Goal: Information Seeking & Learning: Check status

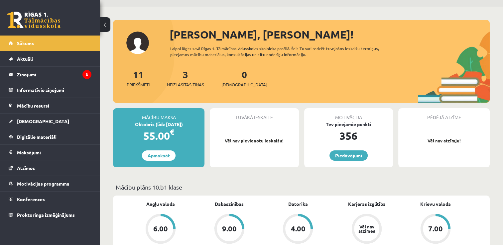
scroll to position [133, 0]
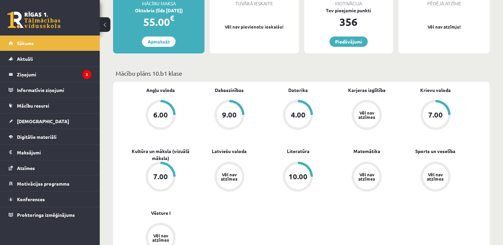
click at [364, 177] on div "Vēl nav atzīmes" at bounding box center [366, 176] width 19 height 9
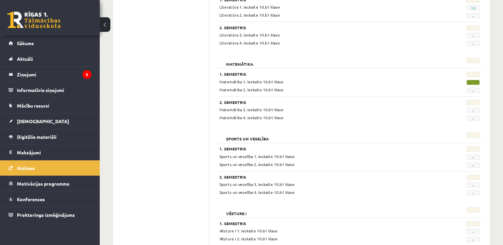
scroll to position [560, 0]
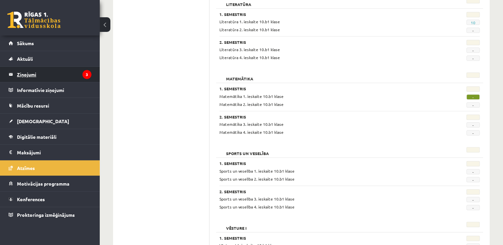
click at [56, 75] on legend "Ziņojumi 3" at bounding box center [54, 74] width 74 height 15
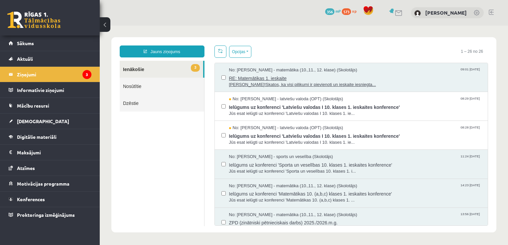
click at [294, 84] on span "Sveiks!Skatos, ka visi pilikumi ir pievienoti un ieskaite iesniegta..." at bounding box center [355, 85] width 252 height 6
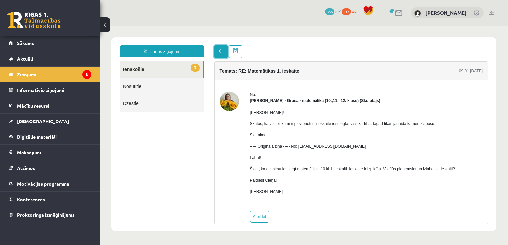
click at [223, 55] on link at bounding box center [220, 52] width 13 height 13
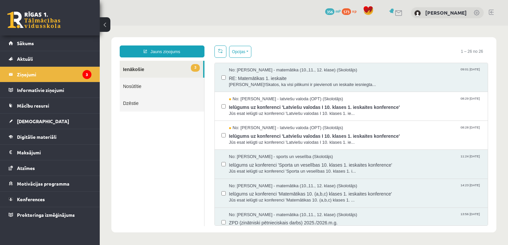
click at [166, 84] on link "Nosūtītie" at bounding box center [162, 86] width 84 height 17
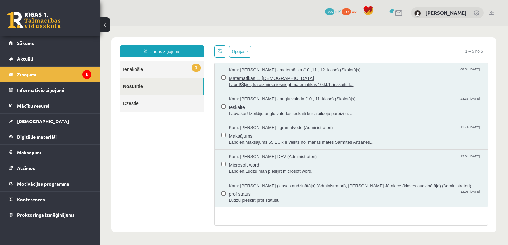
click at [311, 84] on span "Labrīt!Šķiet, ka aizmirsu iesniegt matemātikas 10.kl.1. ieskaiti. I..." at bounding box center [355, 85] width 252 height 6
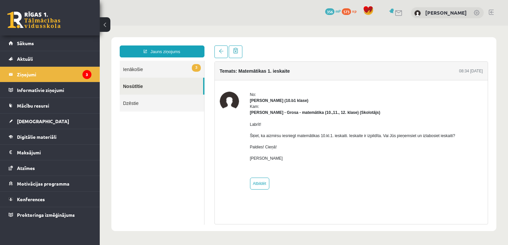
click at [165, 69] on link "3 Ienākošie" at bounding box center [162, 69] width 84 height 17
click at [133, 70] on link "3 Ienākošie" at bounding box center [162, 69] width 84 height 17
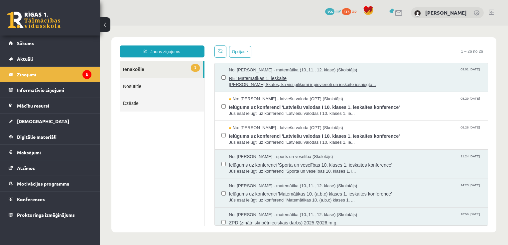
click at [319, 82] on span "Sveiks!Skatos, ka visi pilikumi ir pievienoti un ieskaite iesniegta..." at bounding box center [355, 85] width 252 height 6
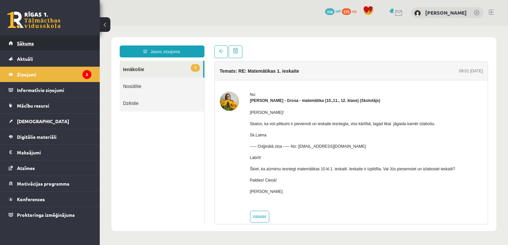
click at [70, 47] on link "Sākums" at bounding box center [50, 43] width 83 height 15
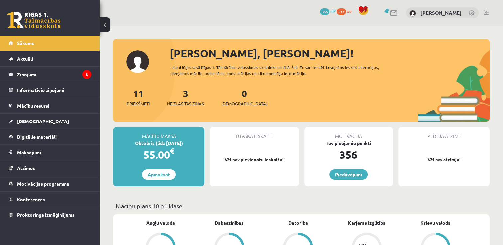
click at [486, 12] on link at bounding box center [485, 12] width 5 height 5
